Goal: Transaction & Acquisition: Purchase product/service

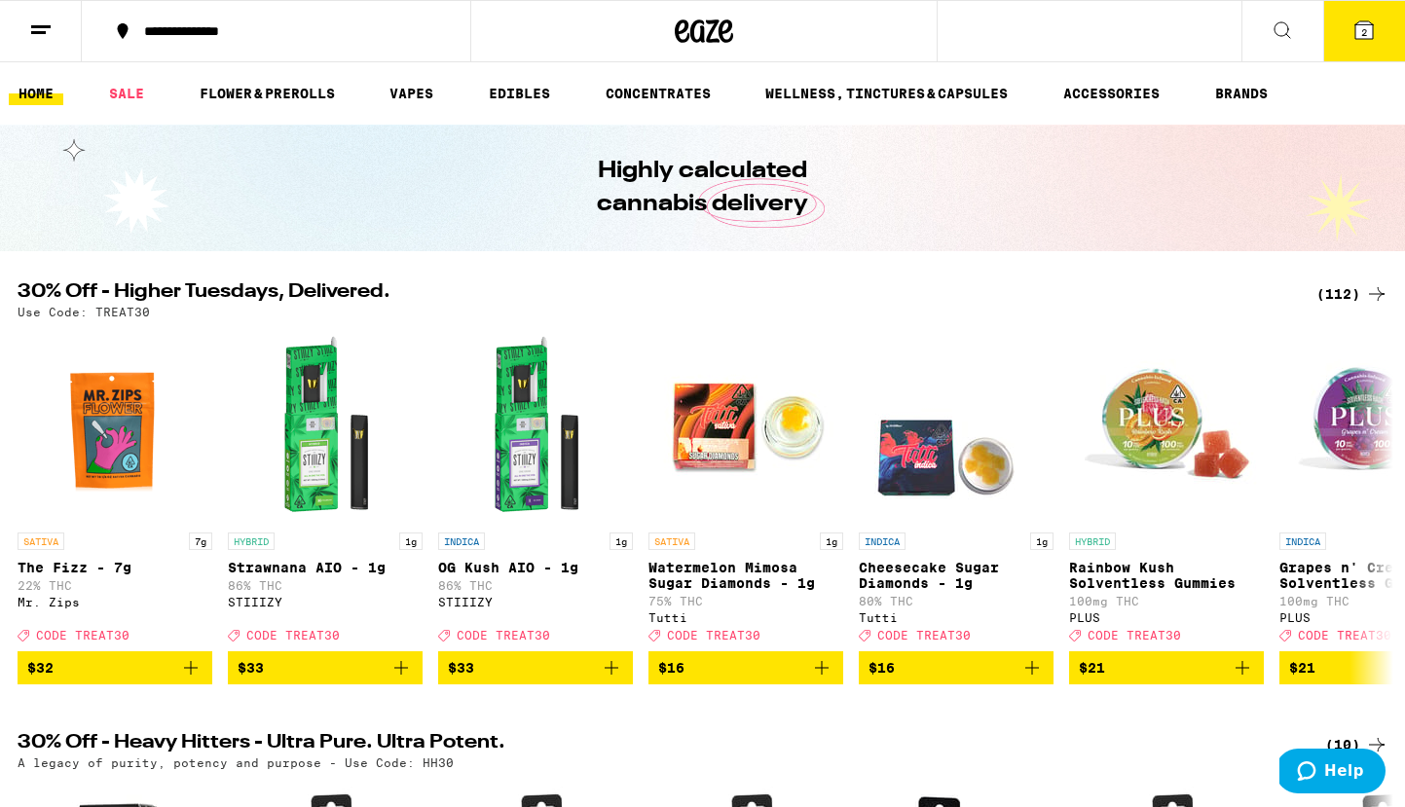
click at [1336, 291] on div "(112)" at bounding box center [1353, 293] width 72 height 23
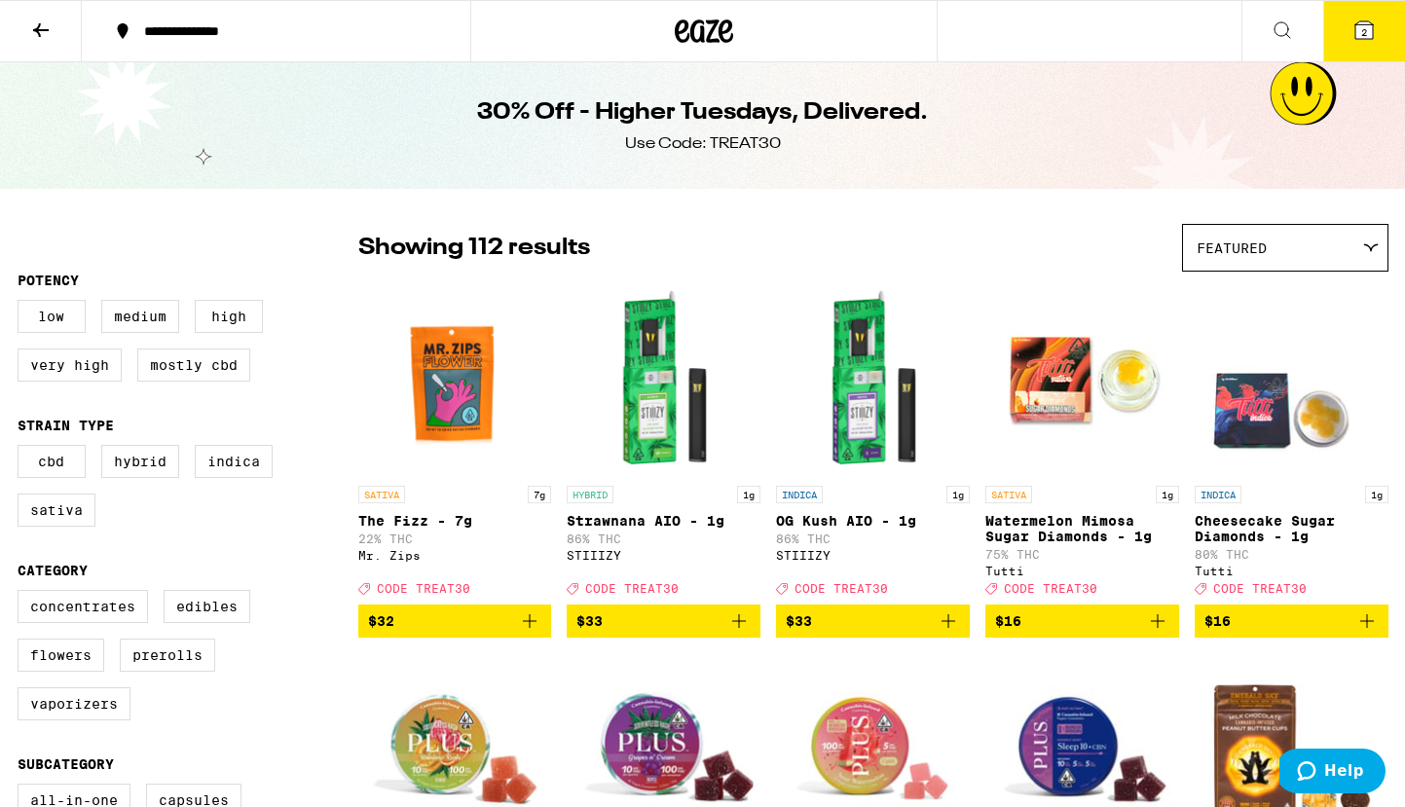
drag, startPoint x: 51, startPoint y: 526, endPoint x: 143, endPoint y: 590, distance: 112.7
click at [51, 526] on label "Sativa" at bounding box center [57, 510] width 78 height 33
click at [22, 449] on input "Sativa" at bounding box center [21, 448] width 1 height 1
checkbox input "true"
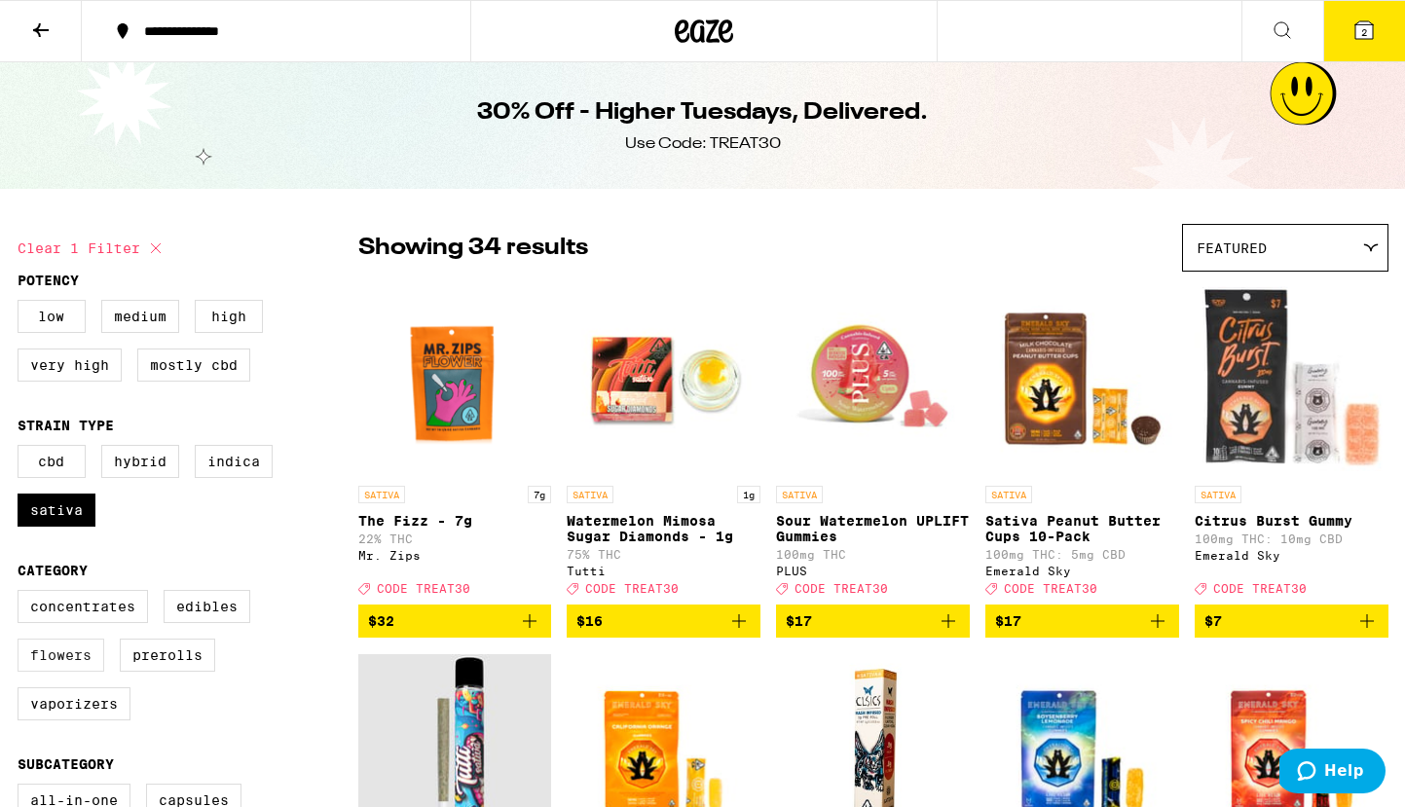
click at [37, 663] on label "Flowers" at bounding box center [61, 655] width 87 height 33
click at [22, 594] on input "Flowers" at bounding box center [21, 593] width 1 height 1
checkbox input "true"
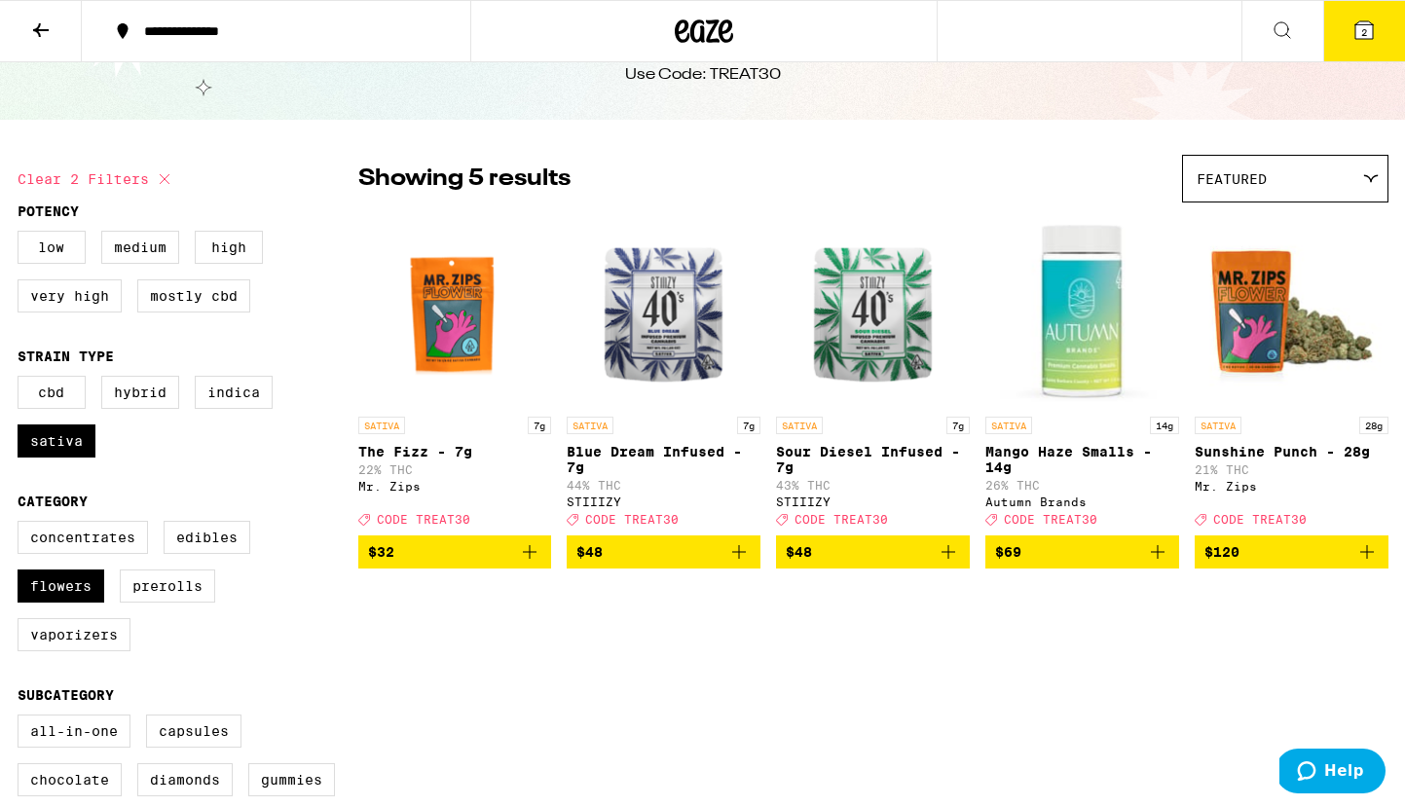
scroll to position [70, 0]
